Goal: Task Accomplishment & Management: Manage account settings

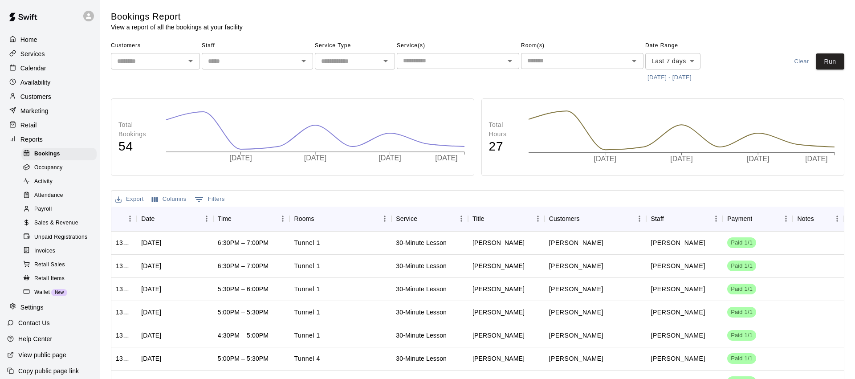
drag, startPoint x: 35, startPoint y: 91, endPoint x: 56, endPoint y: 94, distance: 20.7
click at [35, 91] on div "Customers" at bounding box center [50, 96] width 86 height 13
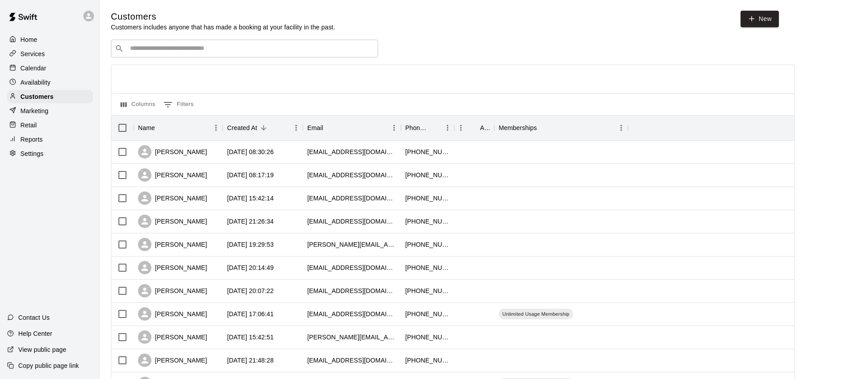
click at [217, 49] on input "Search customers by name or email" at bounding box center [250, 48] width 247 height 9
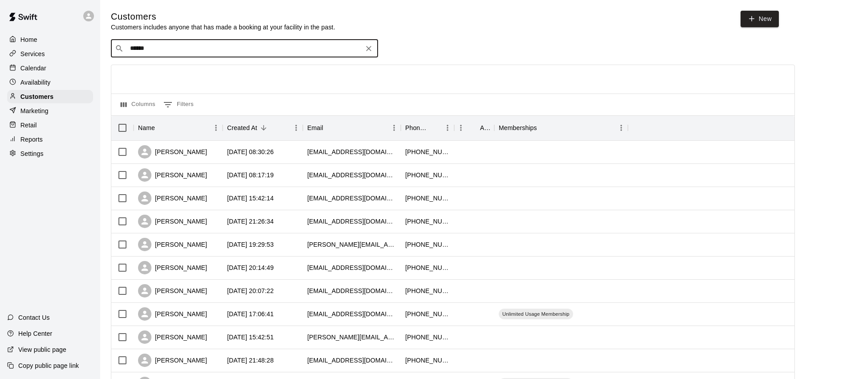
type input "*******"
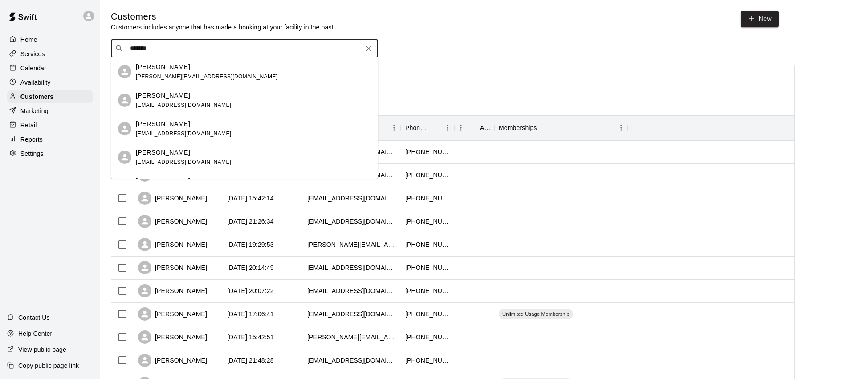
scroll to position [78, 0]
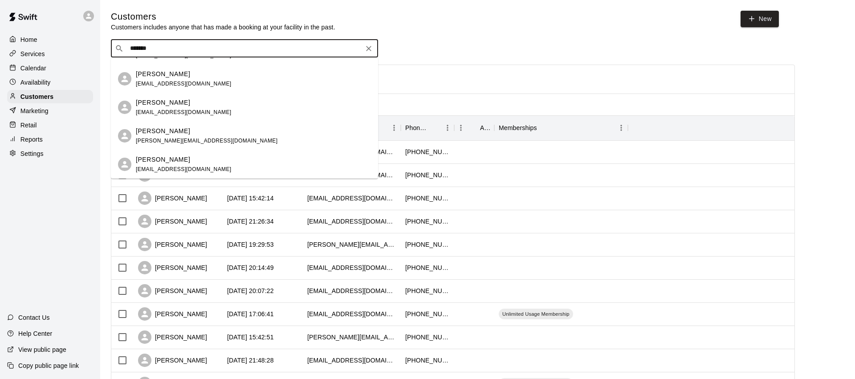
click at [186, 111] on span "[EMAIL_ADDRESS][DOMAIN_NAME]" at bounding box center [184, 112] width 96 height 6
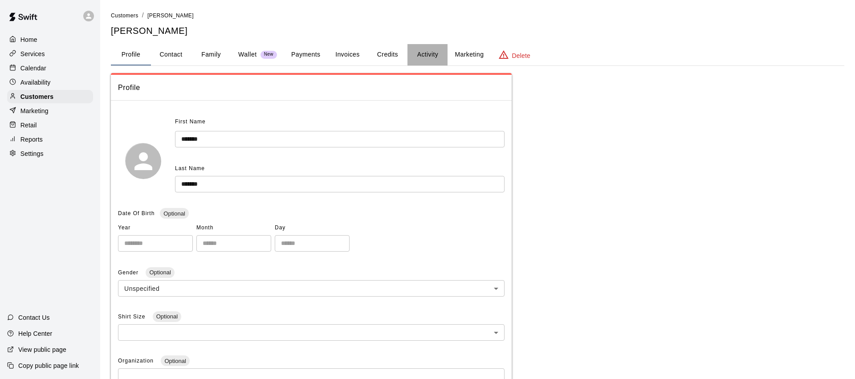
drag, startPoint x: 428, startPoint y: 54, endPoint x: 429, endPoint y: 66, distance: 11.6
click at [428, 54] on button "Activity" at bounding box center [428, 54] width 40 height 21
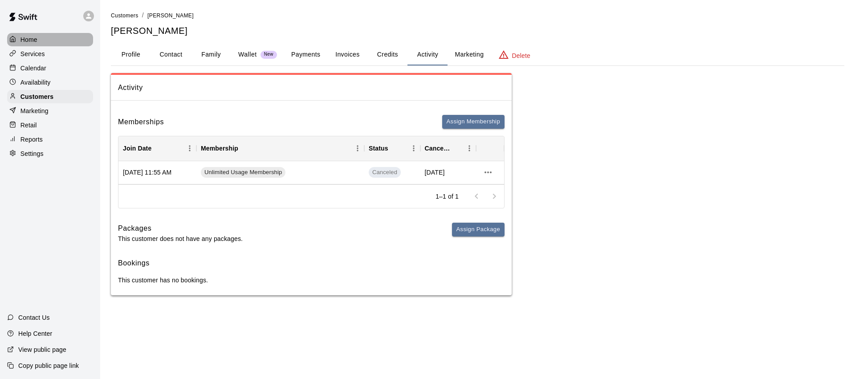
click at [24, 38] on p "Home" at bounding box center [28, 39] width 17 height 9
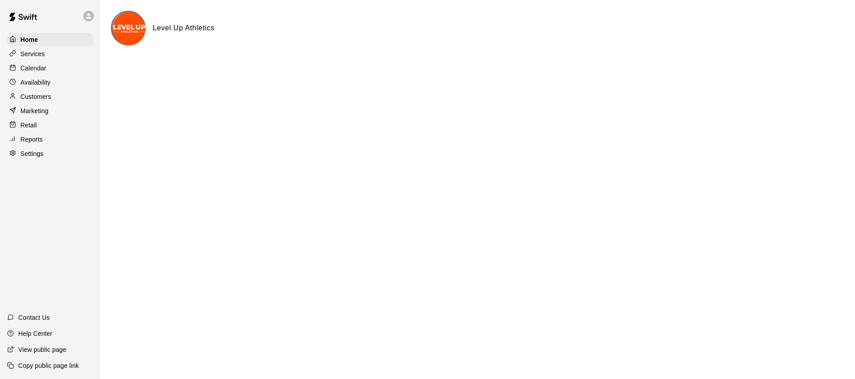
click at [51, 155] on div "Settings" at bounding box center [50, 153] width 86 height 13
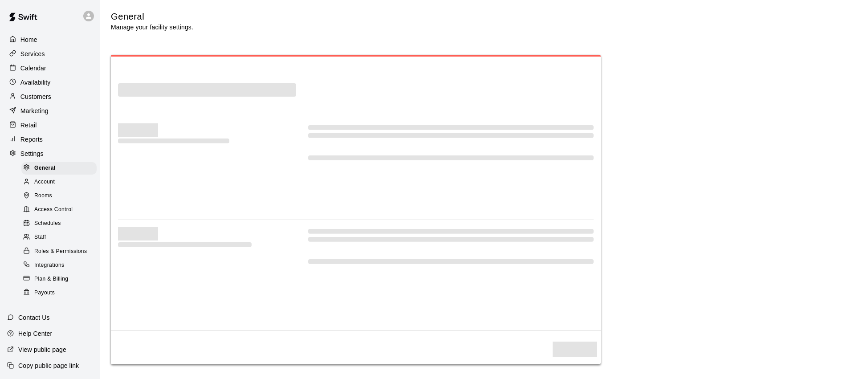
select select "**"
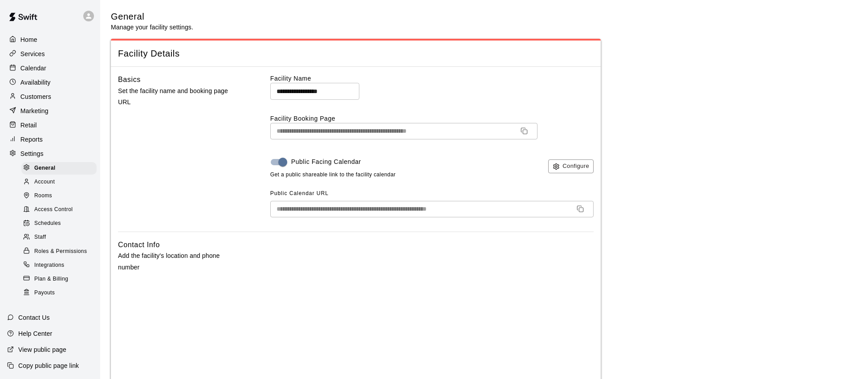
scroll to position [1, 0]
click at [60, 266] on span "Integrations" at bounding box center [49, 265] width 30 height 9
